Goal: Task Accomplishment & Management: Use online tool/utility

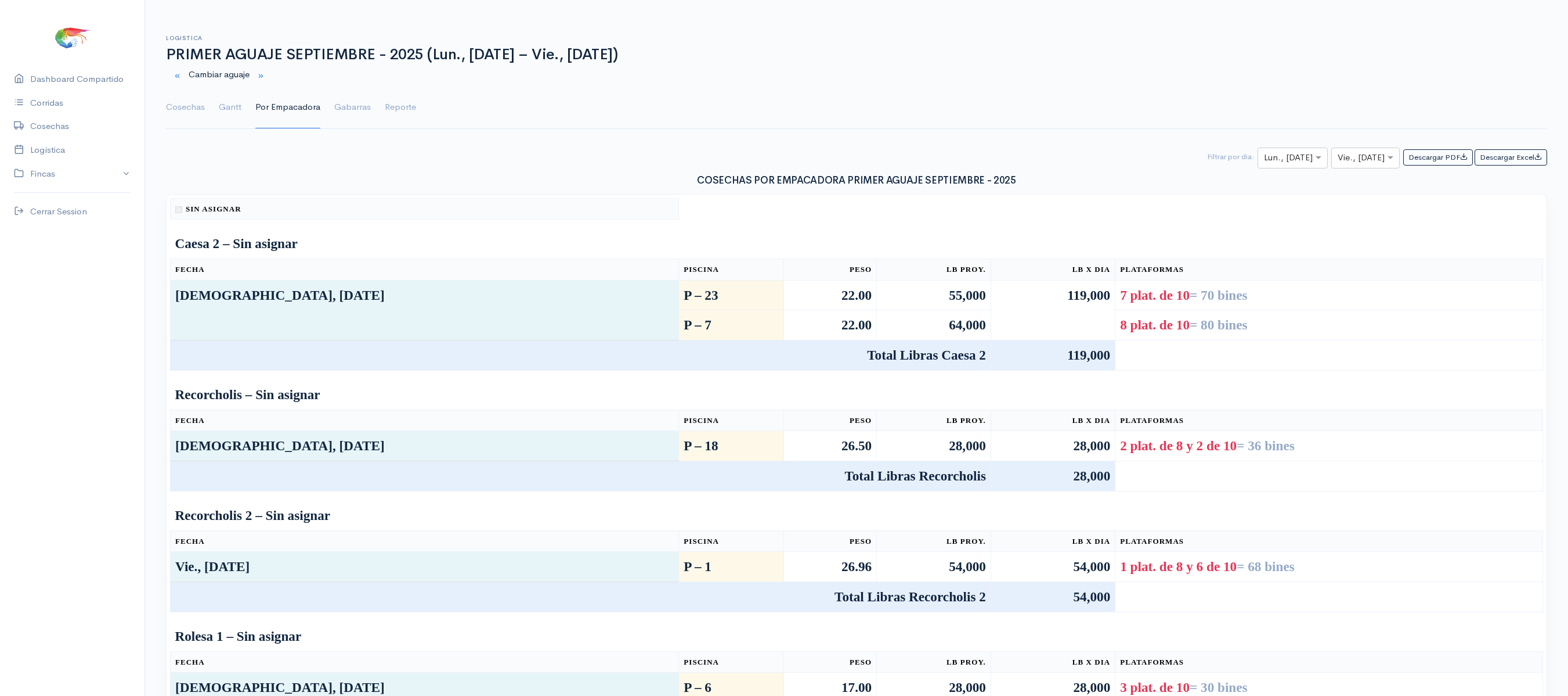
click at [183, 111] on link "Cosechas" at bounding box center [186, 107] width 39 height 42
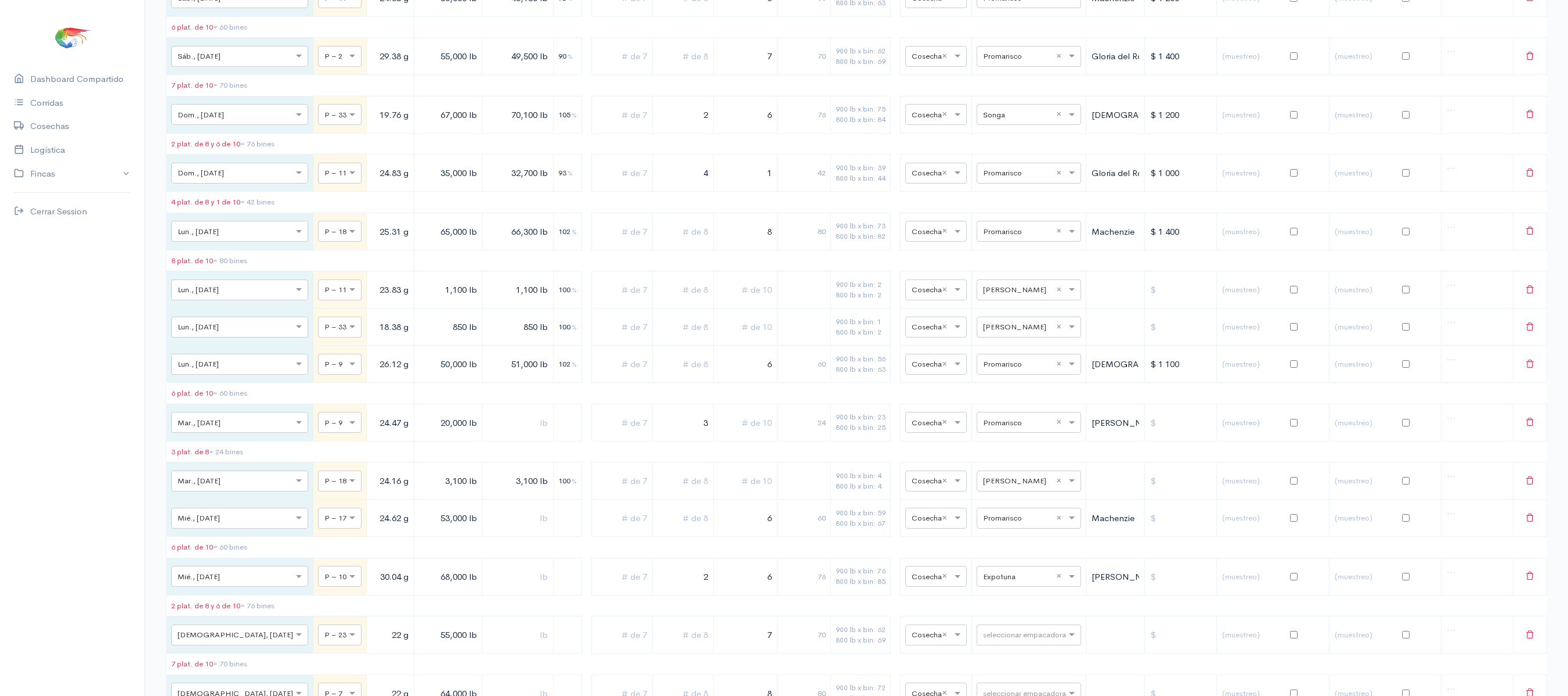
scroll to position [1183, 0]
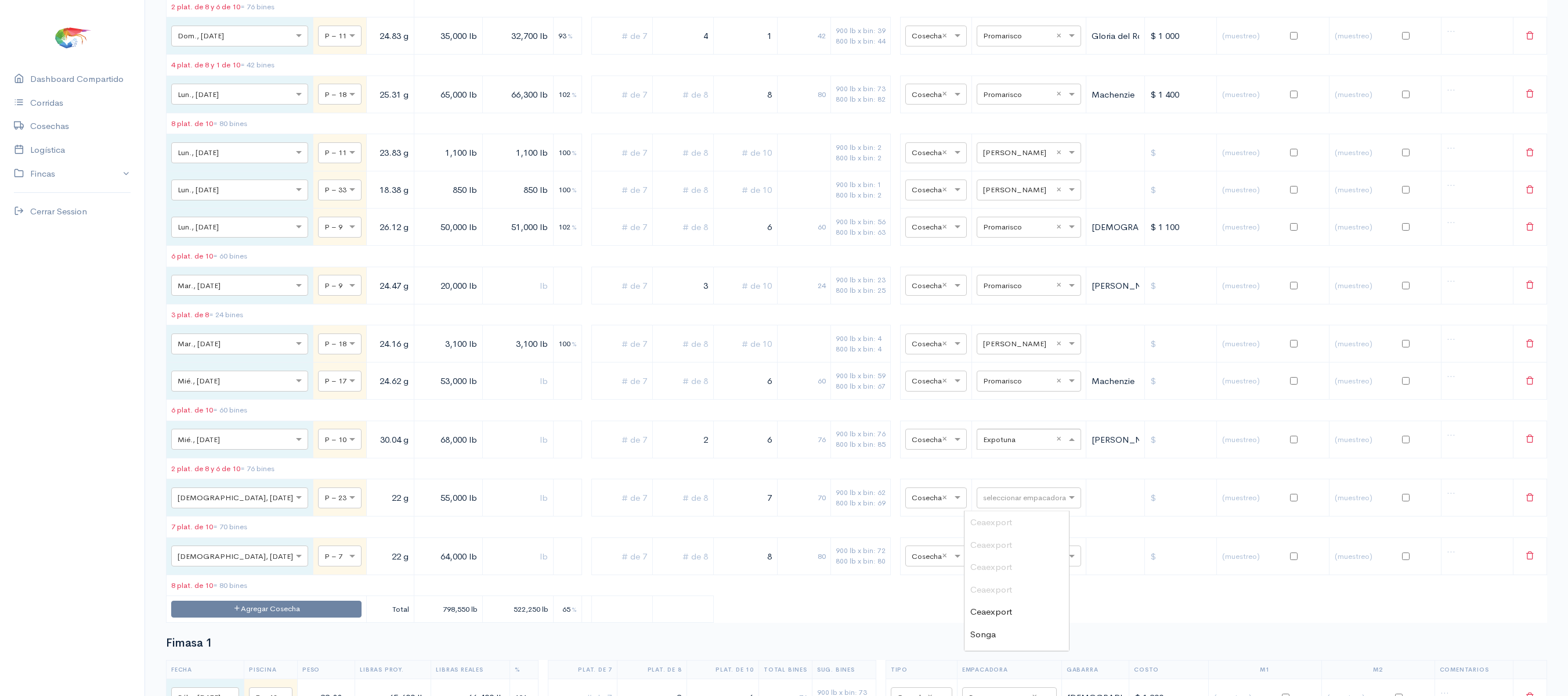
click at [990, 445] on input "text" at bounding box center [1018, 438] width 71 height 13
type input "pro"
click at [1005, 521] on span "Promarisco" at bounding box center [992, 521] width 44 height 11
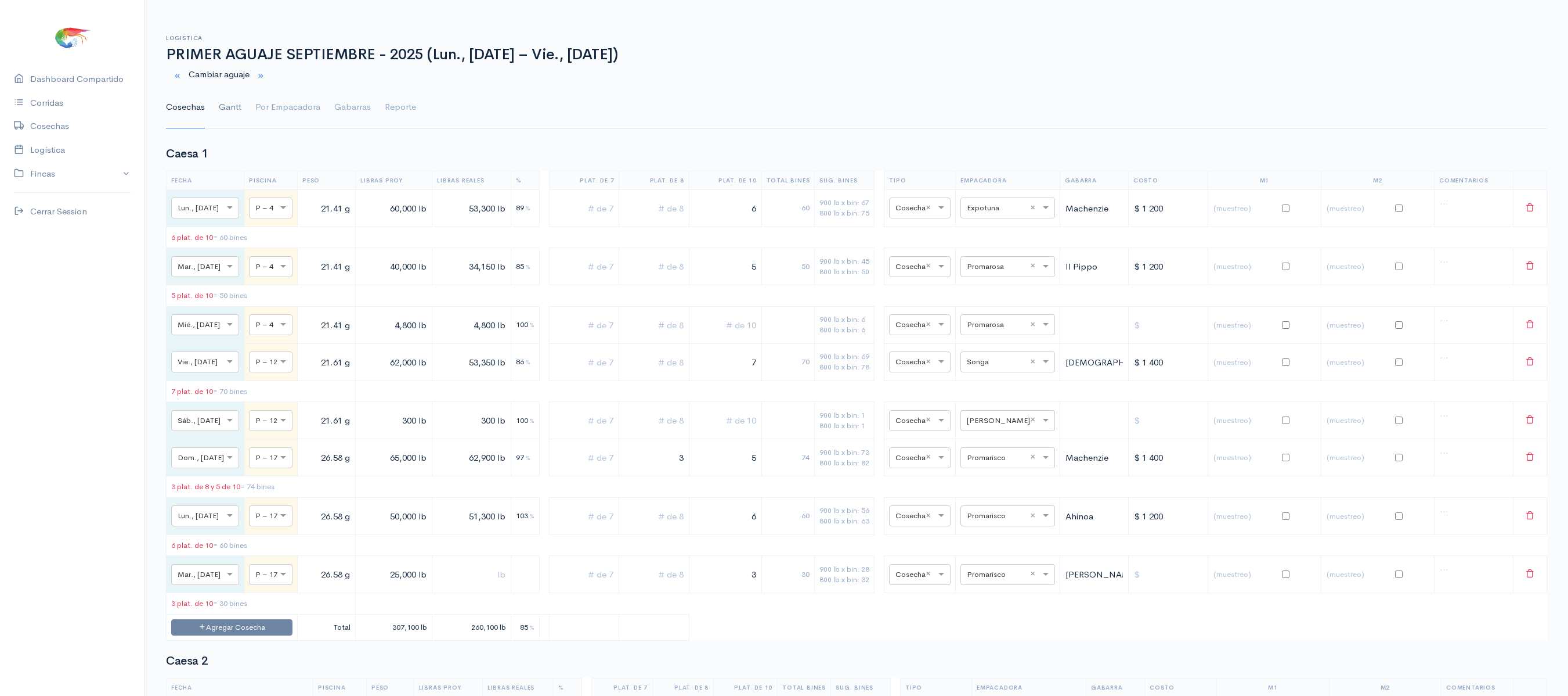
click at [237, 101] on link "Gantt" at bounding box center [230, 107] width 22 height 42
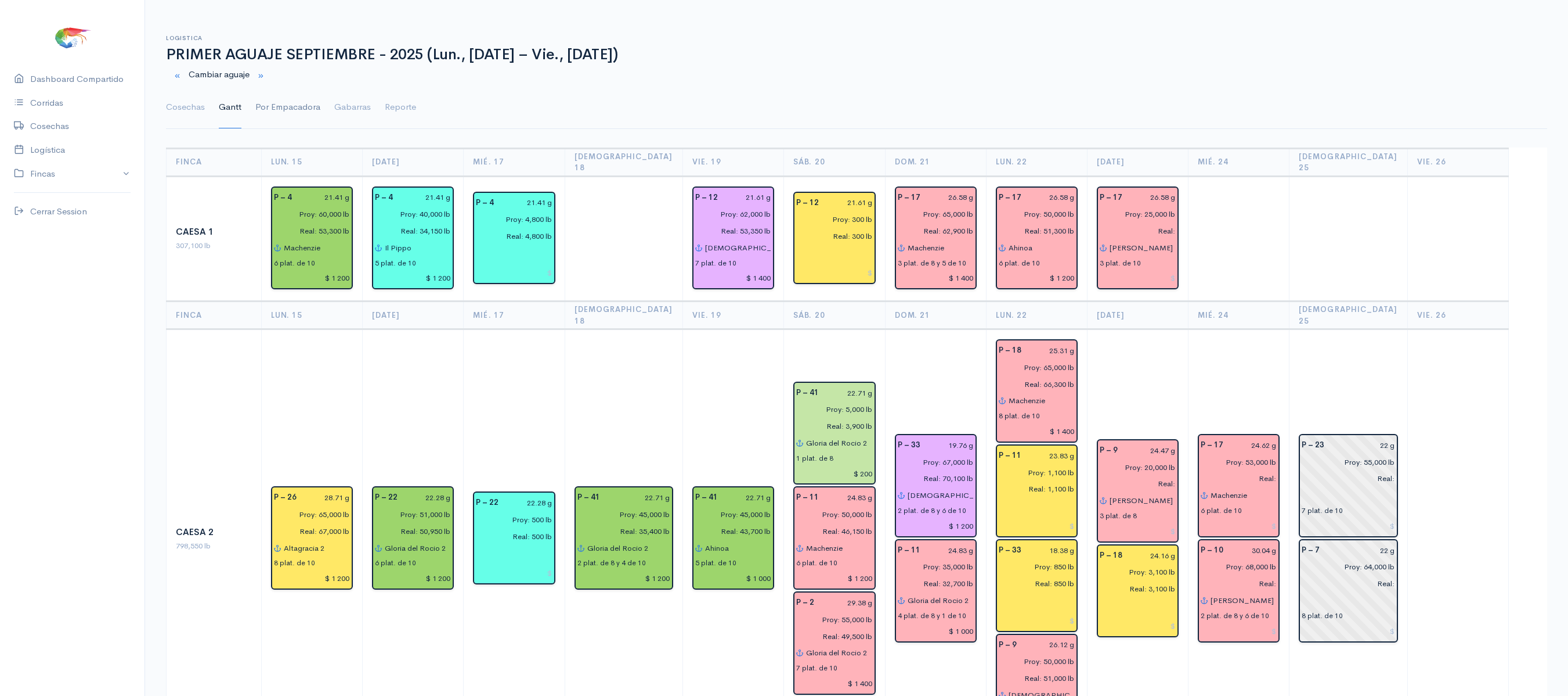
click at [316, 100] on link "Por Empacadora" at bounding box center [288, 107] width 65 height 42
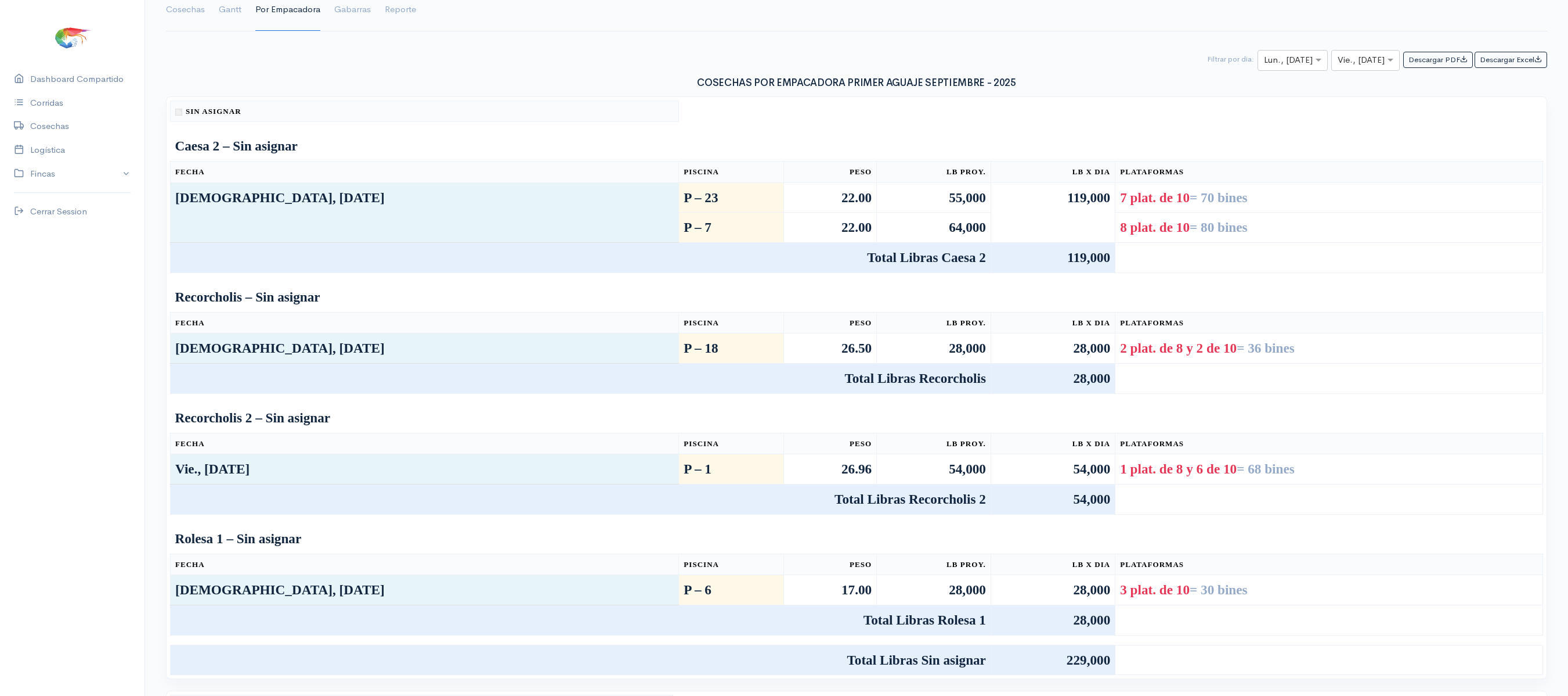
scroll to position [99, 0]
click at [1294, 66] on div at bounding box center [1293, 59] width 69 height 15
type input "23"
click at [1299, 62] on div at bounding box center [1292, 59] width 71 height 15
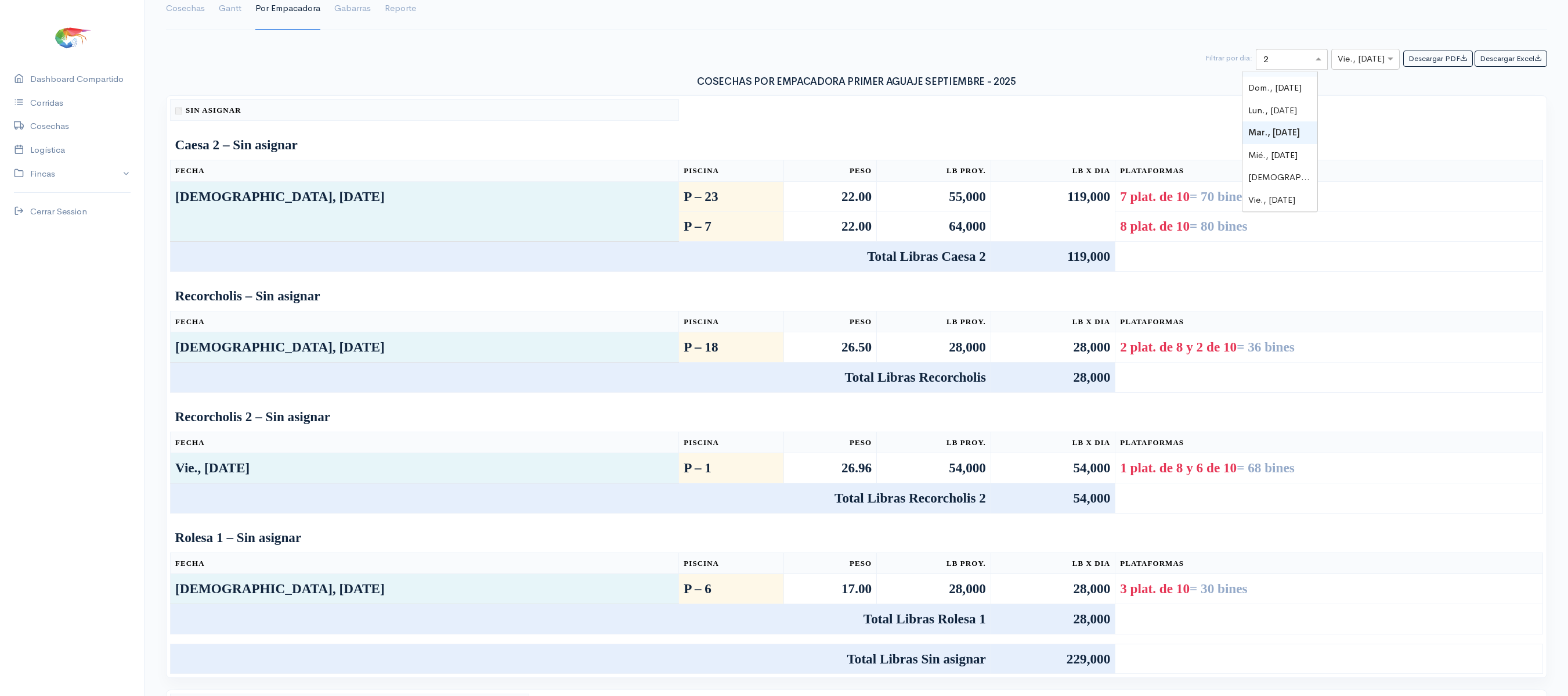
type input "24"
click at [1385, 62] on span at bounding box center [1392, 59] width 15 height 13
type input "24"
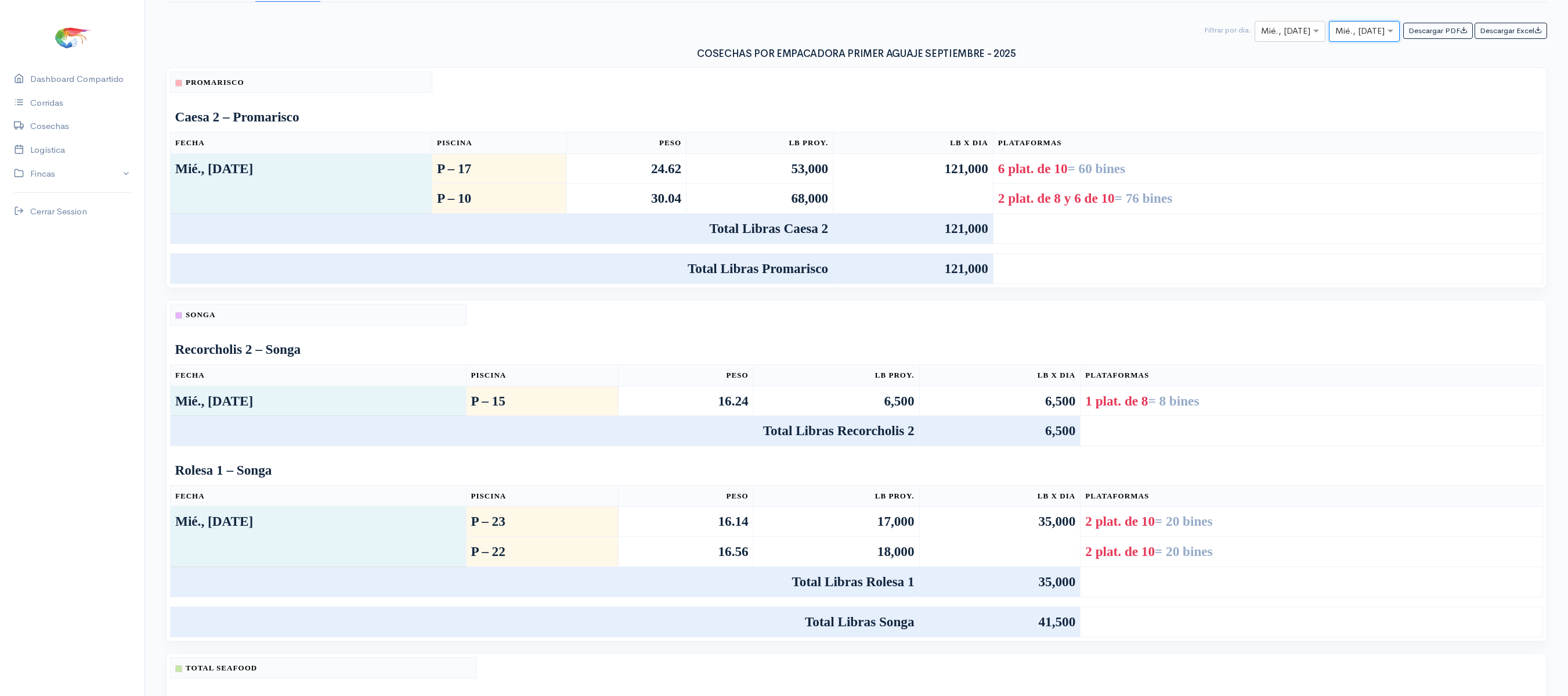
scroll to position [128, 0]
